Goal: Task Accomplishment & Management: Use online tool/utility

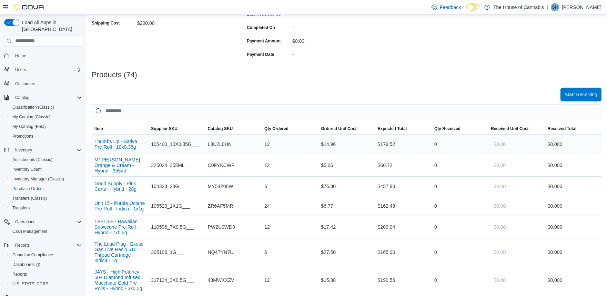
scroll to position [153, 0]
click at [584, 88] on span "Start Receiving" at bounding box center [581, 93] width 33 height 14
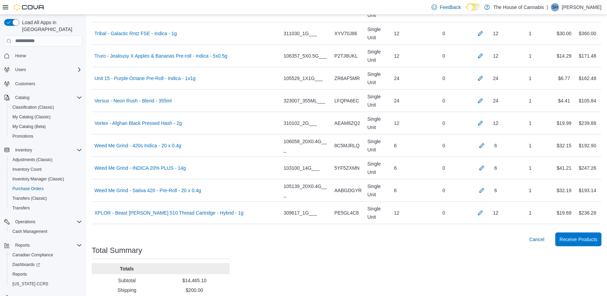
scroll to position [1692, 0]
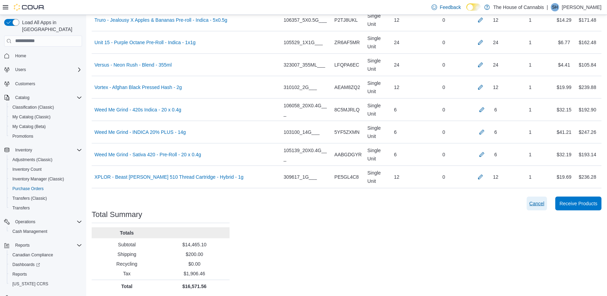
click at [540, 204] on span "Cancel" at bounding box center [536, 203] width 15 height 7
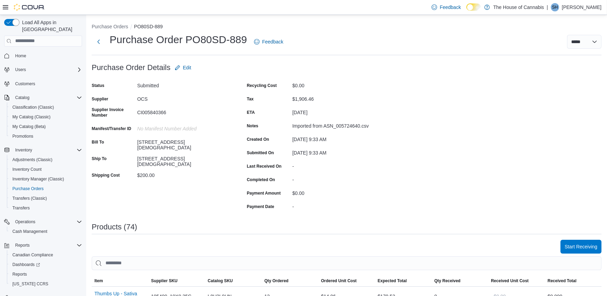
click at [10, 21] on button "button" at bounding box center [11, 22] width 15 height 7
click at [12, 52] on link "Home" at bounding box center [20, 56] width 17 height 8
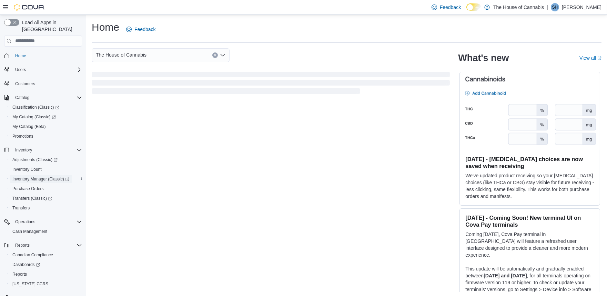
click at [42, 176] on span "Inventory Manager (Classic)" at bounding box center [40, 179] width 57 height 6
